Goal: Task Accomplishment & Management: Manage account settings

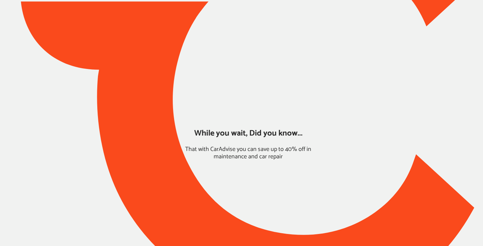
type input "*****"
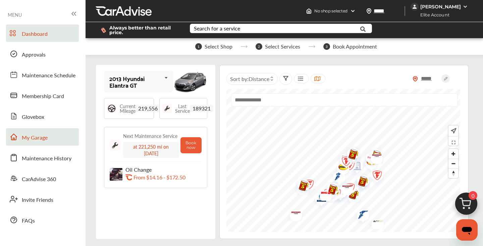
click at [37, 140] on span "My Garage" at bounding box center [35, 138] width 26 height 9
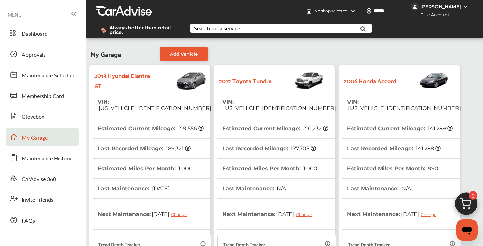
click at [439, 103] on tr "VIN : [US_VEHICLE_IDENTIFICATION_NUMBER]" at bounding box center [401, 105] width 119 height 26
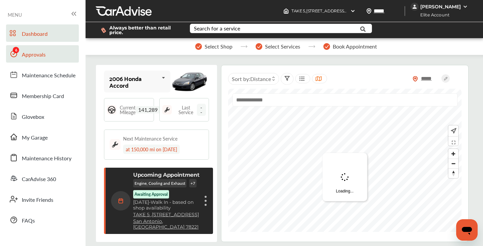
click at [45, 57] on link "Approvals" at bounding box center [42, 53] width 73 height 17
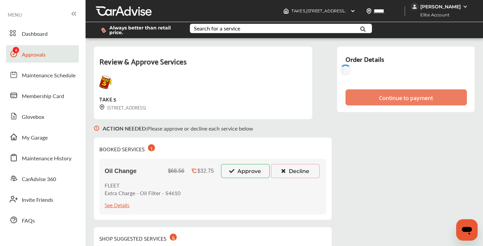
click at [248, 174] on button "Approve" at bounding box center [245, 171] width 49 height 14
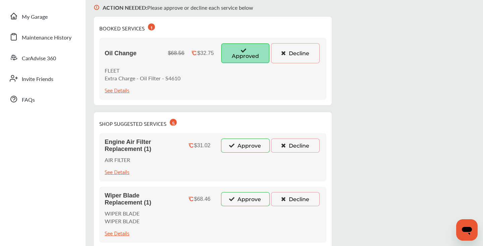
scroll to position [129, 0]
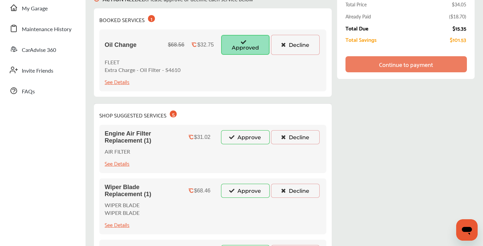
click at [288, 140] on button "Decline" at bounding box center [295, 137] width 49 height 14
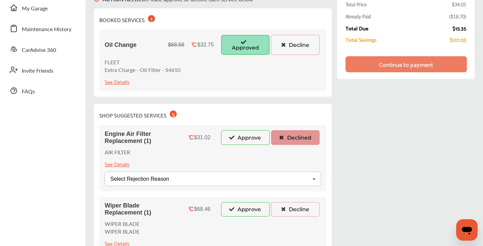
click at [230, 179] on div "Select Rejection Reason Price Not Required More Info Needed Other" at bounding box center [213, 179] width 216 height 14
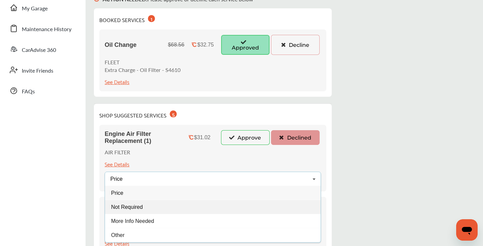
click at [148, 203] on div "Not Required" at bounding box center [213, 207] width 216 height 14
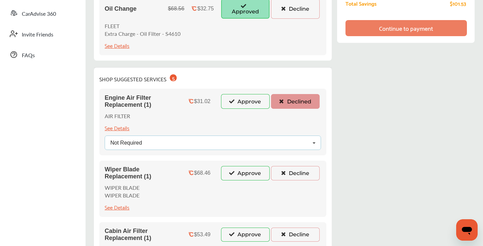
scroll to position [235, 0]
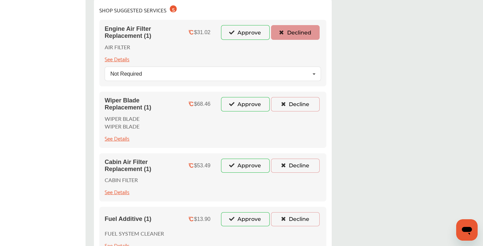
click at [305, 104] on button "Decline" at bounding box center [295, 104] width 49 height 14
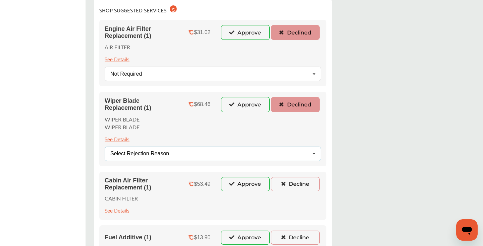
click at [203, 155] on div "Select Rejection Reason Price Not Required More Info Needed Other" at bounding box center [213, 154] width 216 height 14
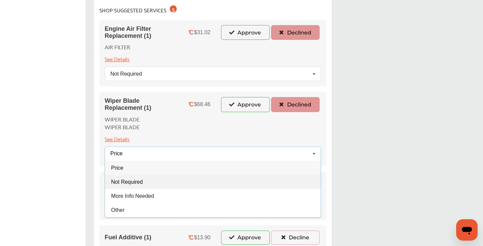
click at [133, 184] on span "Not Required" at bounding box center [127, 182] width 32 height 6
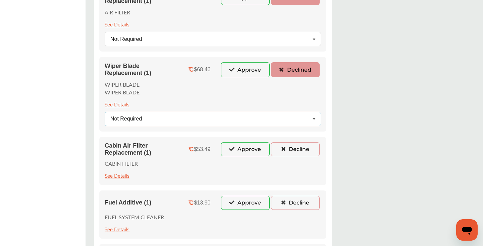
scroll to position [289, 0]
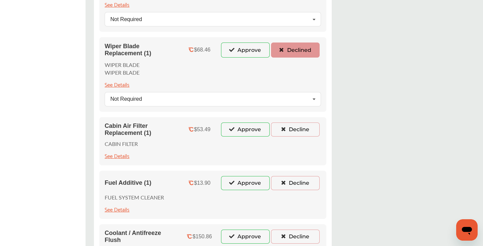
click at [298, 128] on button "Decline" at bounding box center [295, 130] width 49 height 14
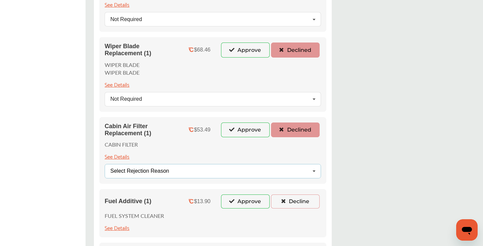
click at [208, 174] on div "Select Rejection Reason Price Not Required More Info Needed Other" at bounding box center [213, 171] width 216 height 14
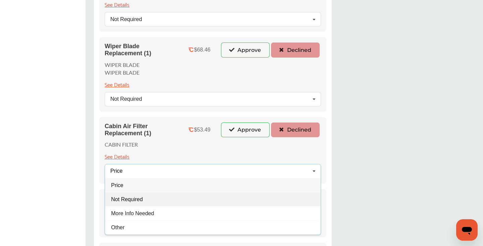
click at [138, 198] on span "Not Required" at bounding box center [127, 200] width 32 height 6
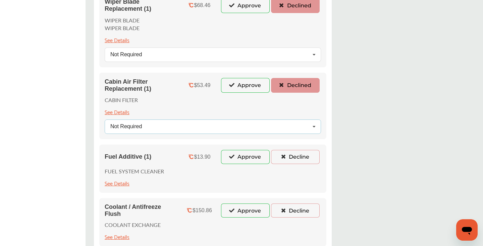
scroll to position [379, 0]
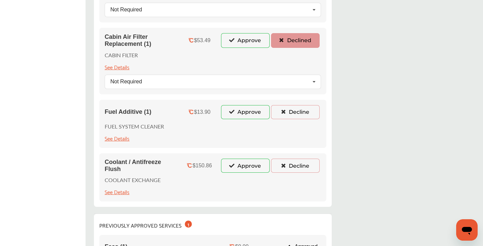
click at [299, 112] on button "Decline" at bounding box center [295, 112] width 49 height 14
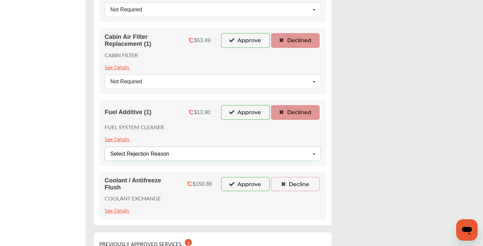
click at [157, 155] on div "Select Rejection Reason" at bounding box center [139, 154] width 59 height 5
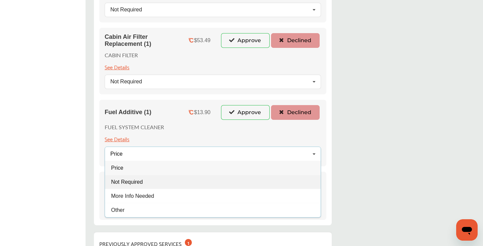
click at [120, 182] on span "Not Required" at bounding box center [127, 182] width 32 height 6
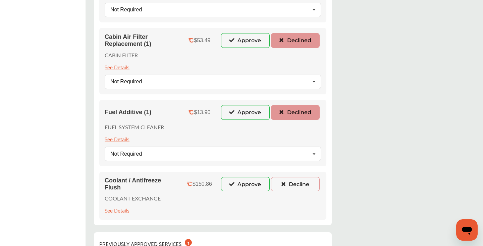
click at [291, 186] on button "Decline" at bounding box center [295, 184] width 49 height 14
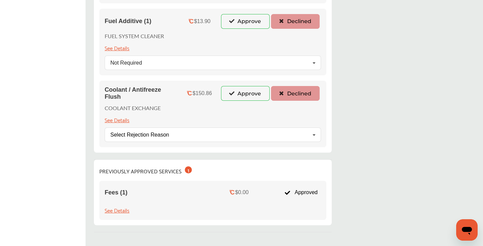
scroll to position [475, 0]
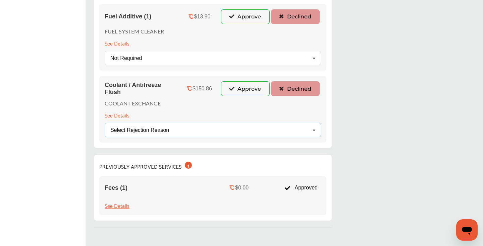
click at [205, 130] on div "Select Rejection Reason Price Not Required More Info Needed Other" at bounding box center [213, 130] width 216 height 14
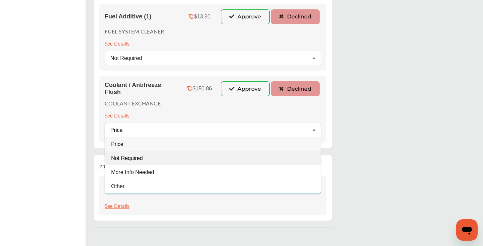
click at [141, 159] on span "Not Required" at bounding box center [127, 159] width 32 height 6
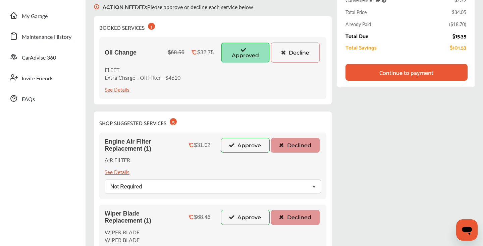
scroll to position [0, 0]
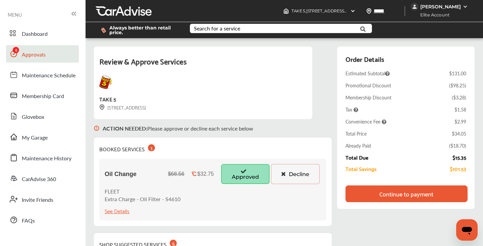
click at [392, 191] on div "Continue to payment" at bounding box center [406, 194] width 54 height 7
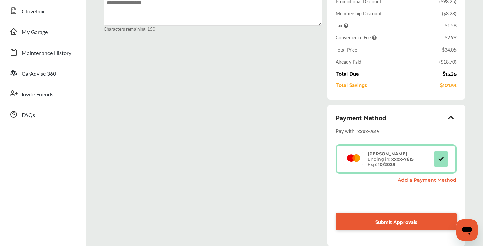
scroll to position [106, 0]
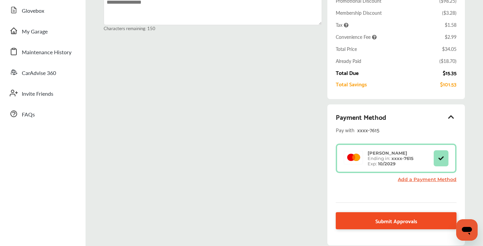
click at [389, 224] on span "Submit Approvals" at bounding box center [396, 221] width 42 height 9
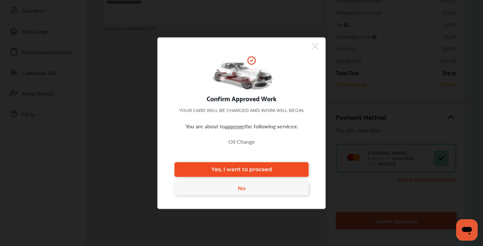
click at [274, 170] on link "Yes, I want to proceed" at bounding box center [241, 169] width 134 height 15
